Goal: Information Seeking & Learning: Compare options

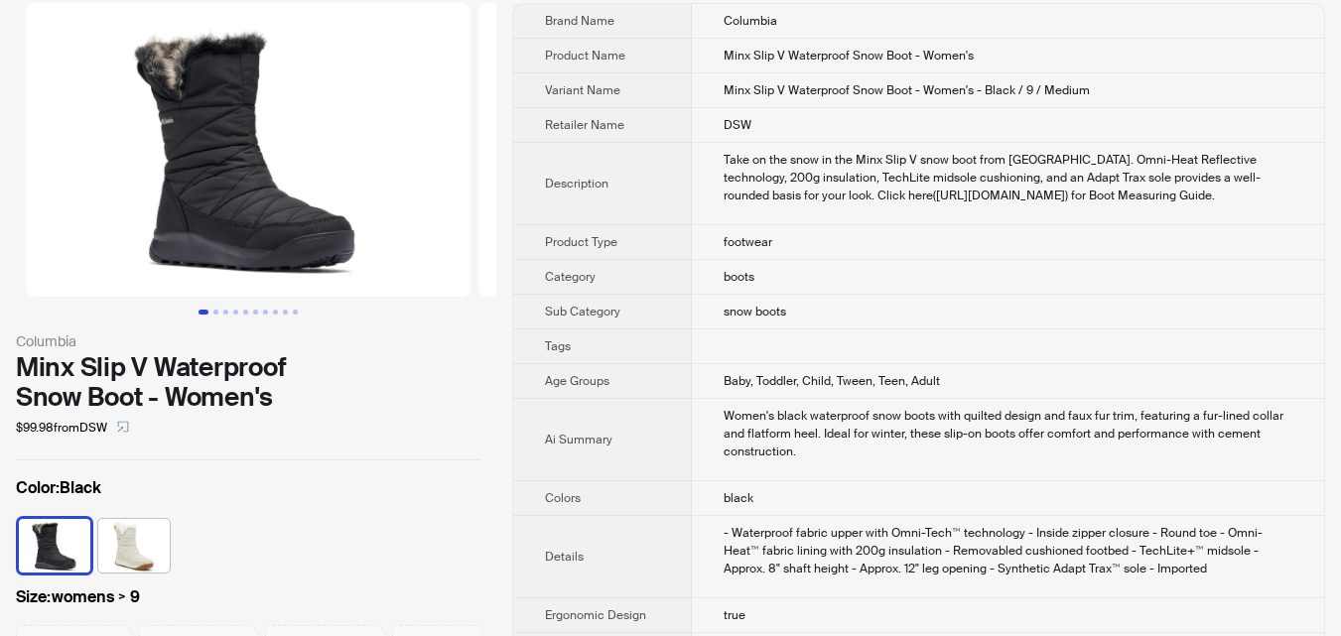
scroll to position [199, 0]
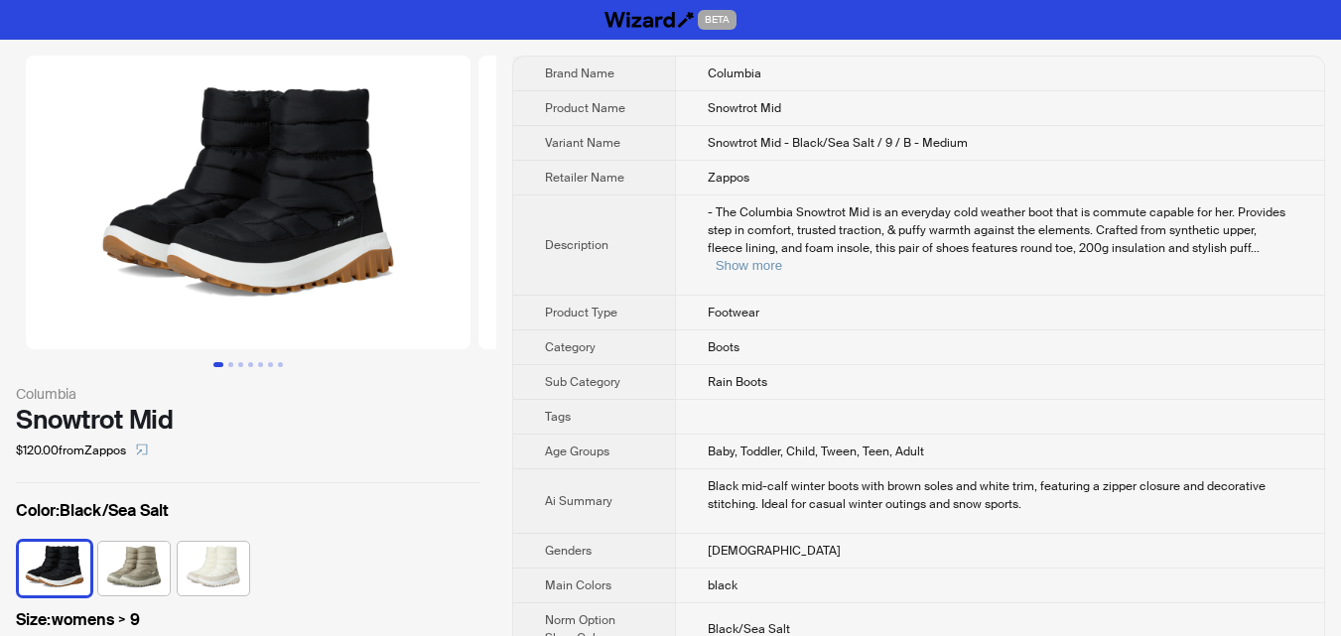
scroll to position [0, 346]
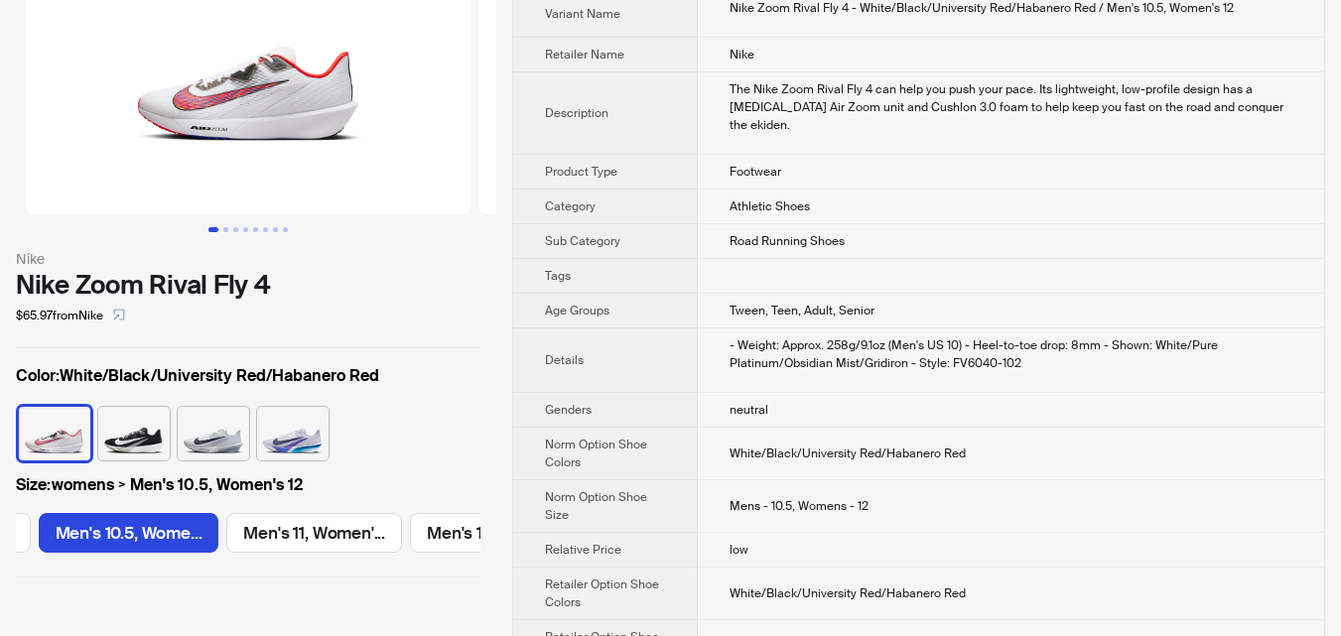
scroll to position [99, 0]
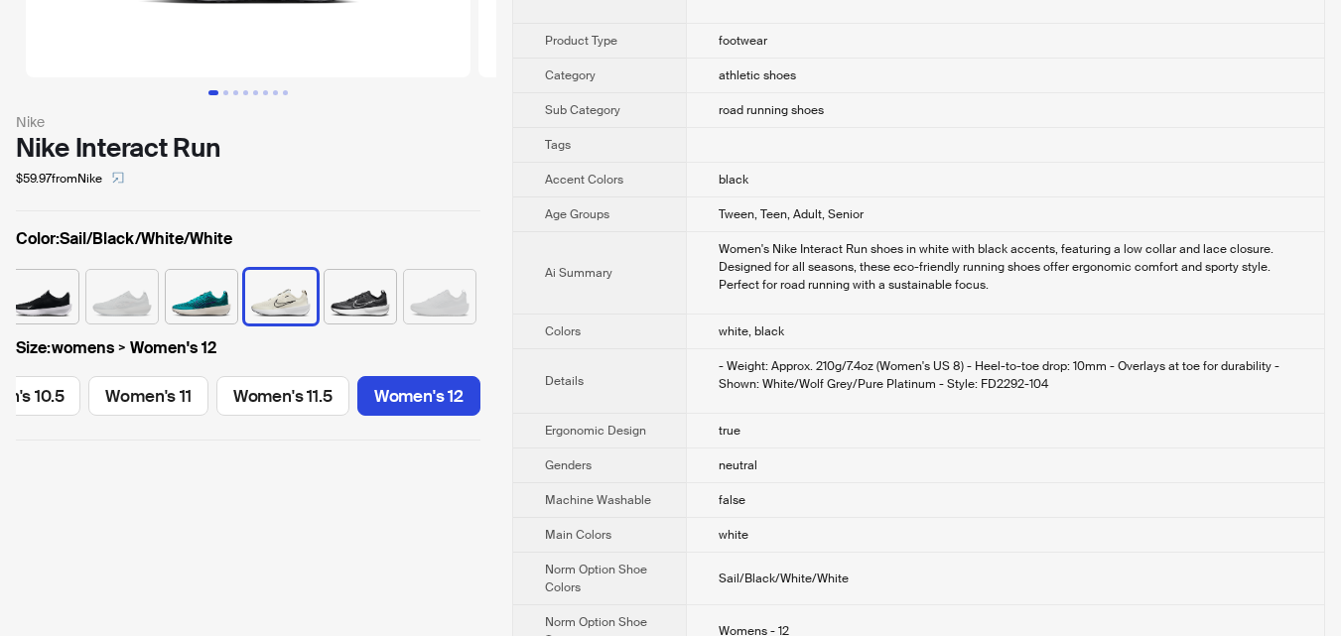
scroll to position [298, 0]
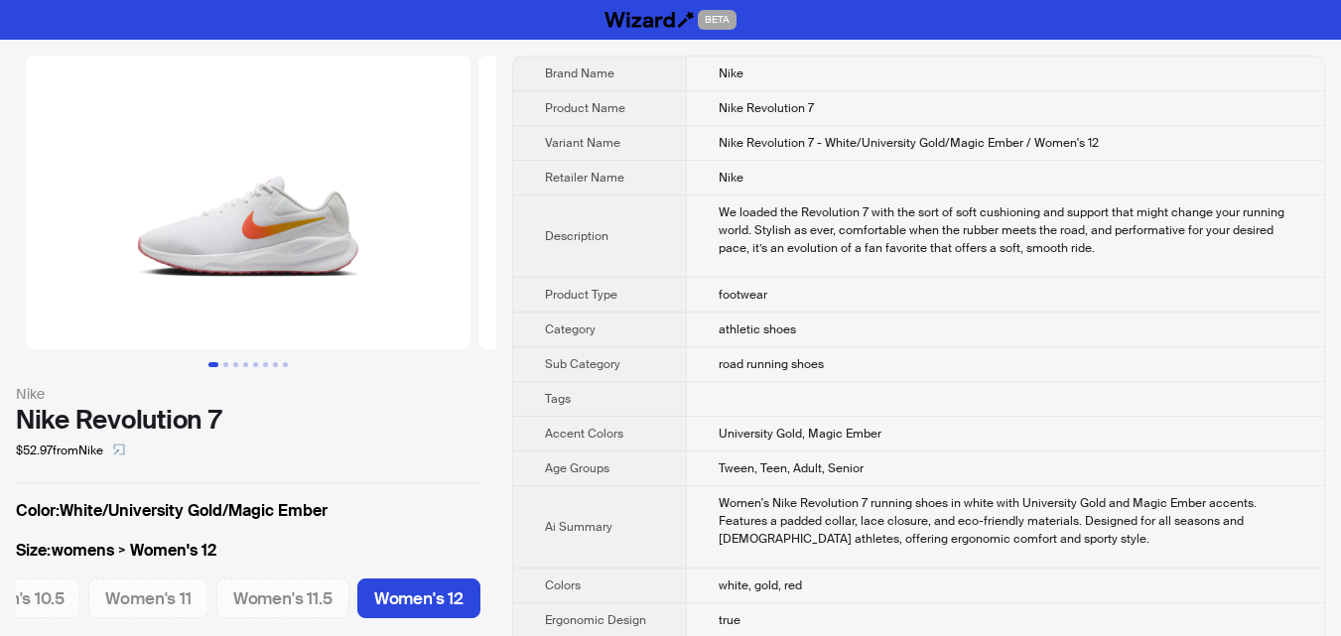
scroll to position [99, 0]
